Goal: Task Accomplishment & Management: Manage account settings

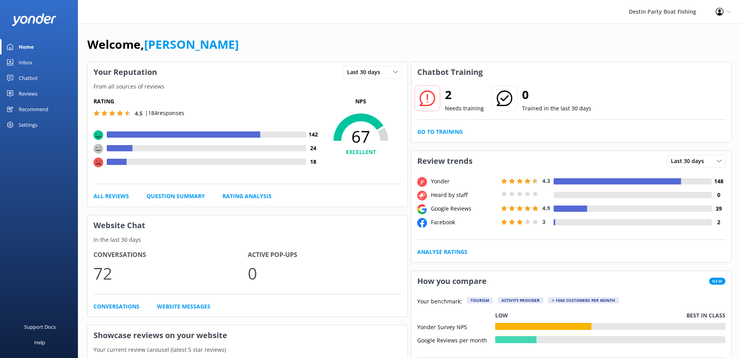
click at [27, 61] on div "Inbox" at bounding box center [26, 63] width 14 height 16
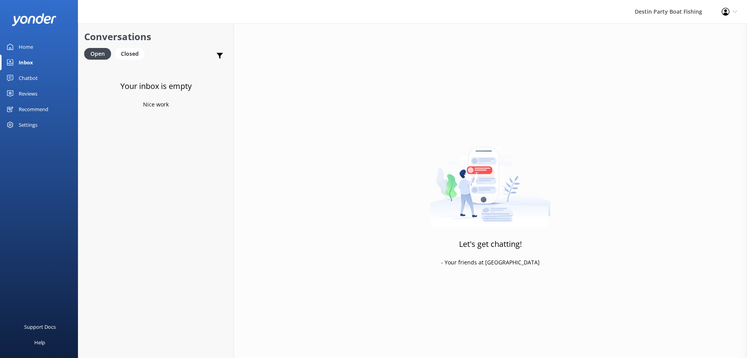
click at [30, 92] on div "Reviews" at bounding box center [28, 94] width 19 height 16
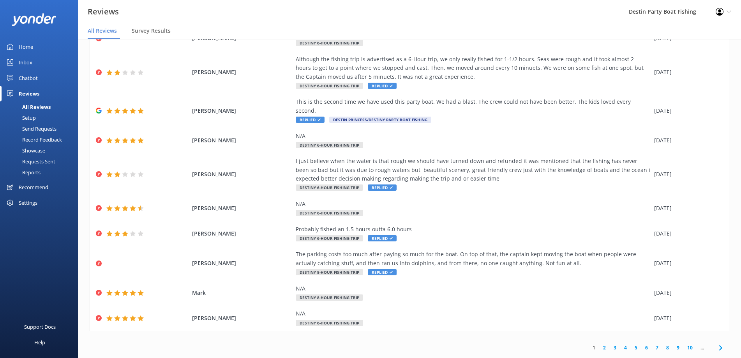
scroll to position [16, 0]
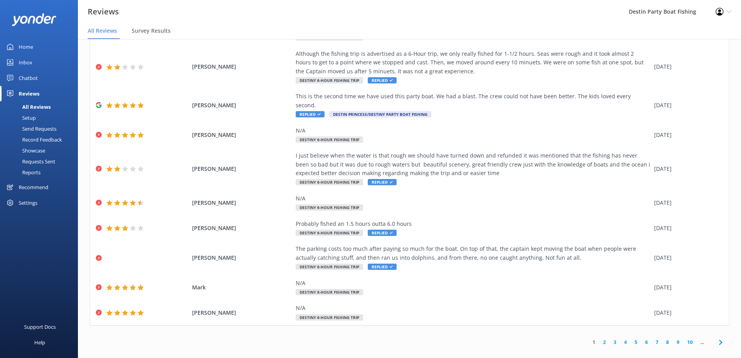
click at [599, 338] on link "2" at bounding box center [604, 341] width 11 height 7
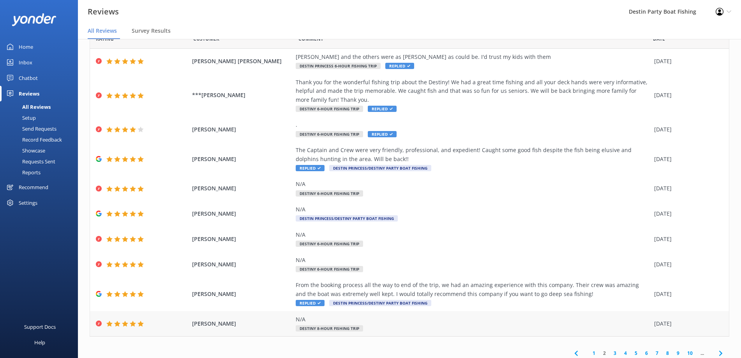
scroll to position [42, 0]
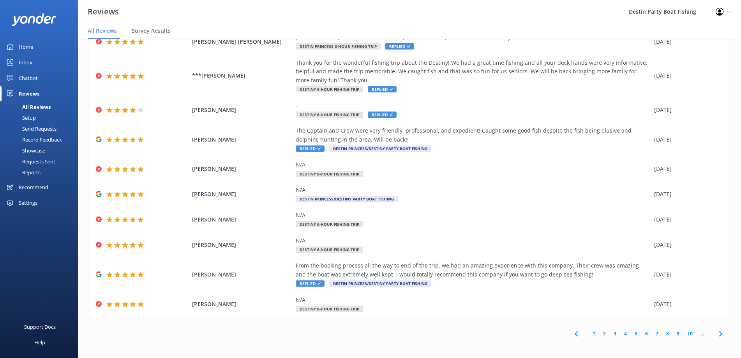
click at [589, 333] on link "1" at bounding box center [594, 333] width 11 height 7
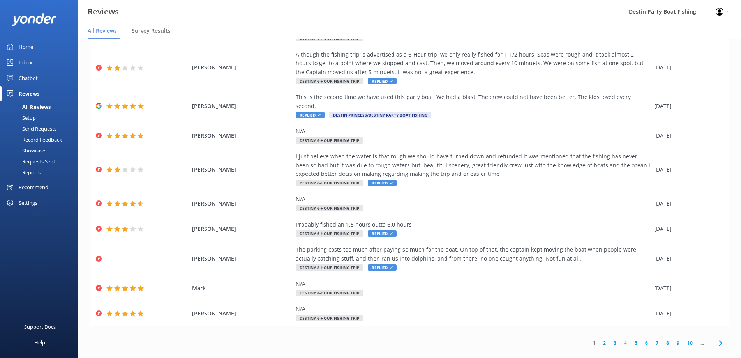
scroll to position [51, 0]
click at [384, 263] on span "Replied" at bounding box center [382, 266] width 29 height 6
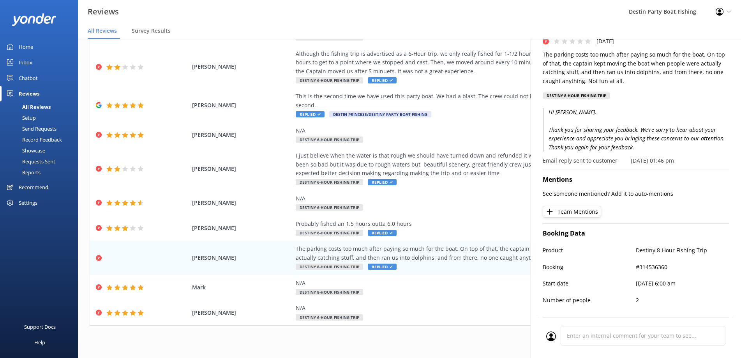
scroll to position [0, 0]
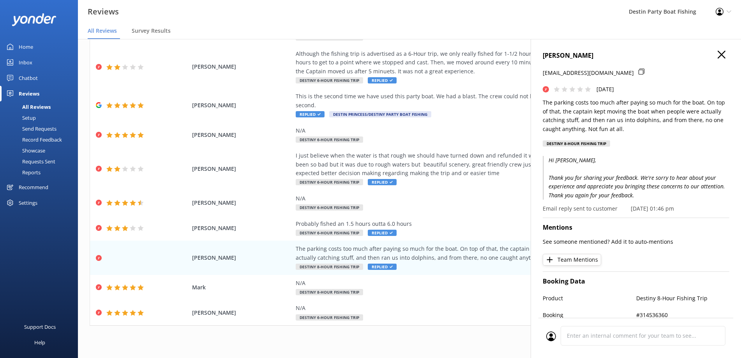
click at [715, 61] on div "[PERSON_NAME] [EMAIL_ADDRESS][DOMAIN_NAME] [DATE] The parking costs too much af…" at bounding box center [636, 101] width 187 height 101
click at [718, 57] on icon "button" at bounding box center [722, 55] width 8 height 8
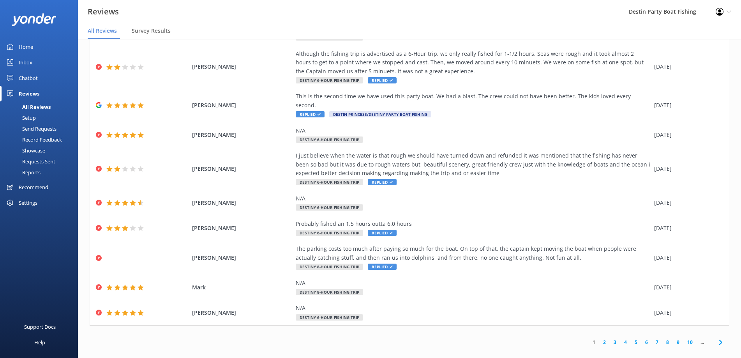
click at [21, 38] on div at bounding box center [39, 19] width 78 height 39
click at [33, 56] on link "Inbox" at bounding box center [39, 63] width 78 height 16
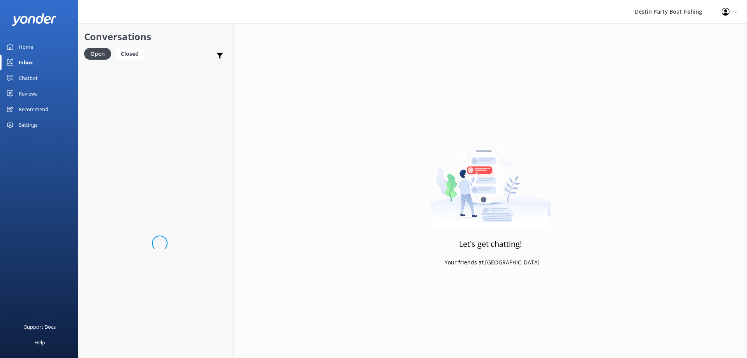
click at [25, 47] on div "Home" at bounding box center [26, 47] width 14 height 16
